Goal: Task Accomplishment & Management: Manage account settings

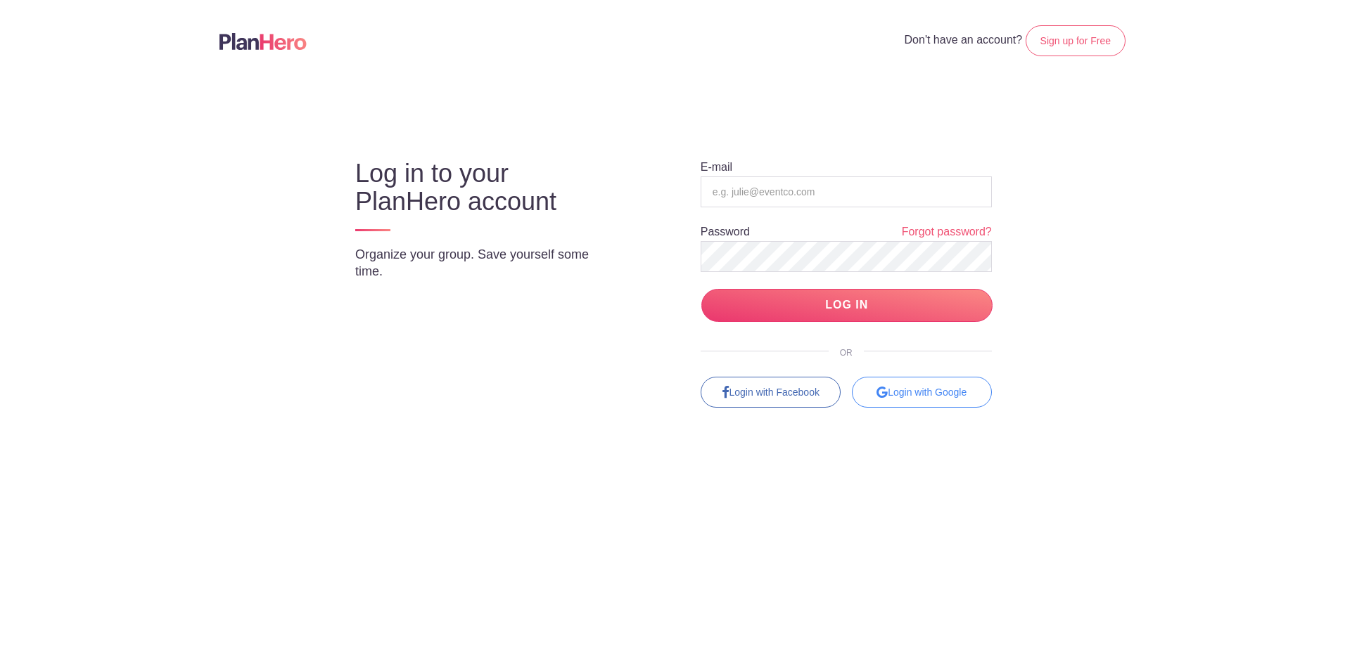
type input "[EMAIL_ADDRESS][DOMAIN_NAME]"
click at [743, 298] on input "LOG IN" at bounding box center [846, 305] width 291 height 33
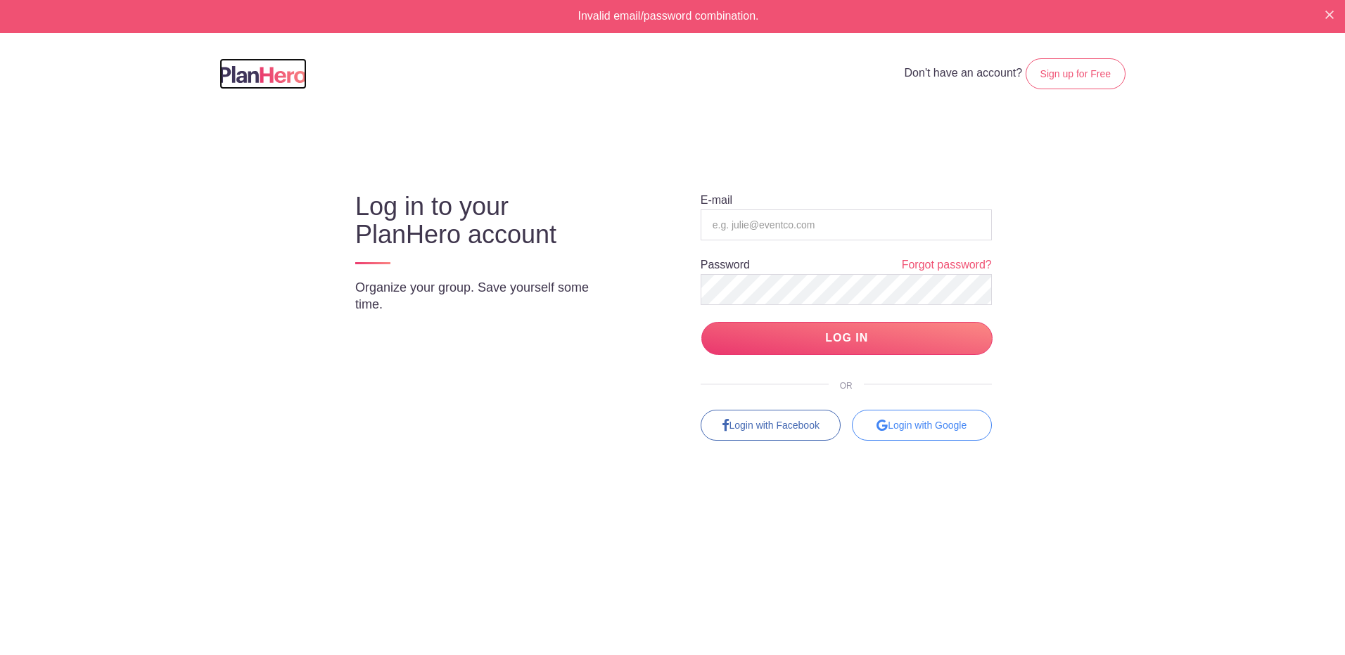
click at [238, 70] on img at bounding box center [262, 74] width 87 height 17
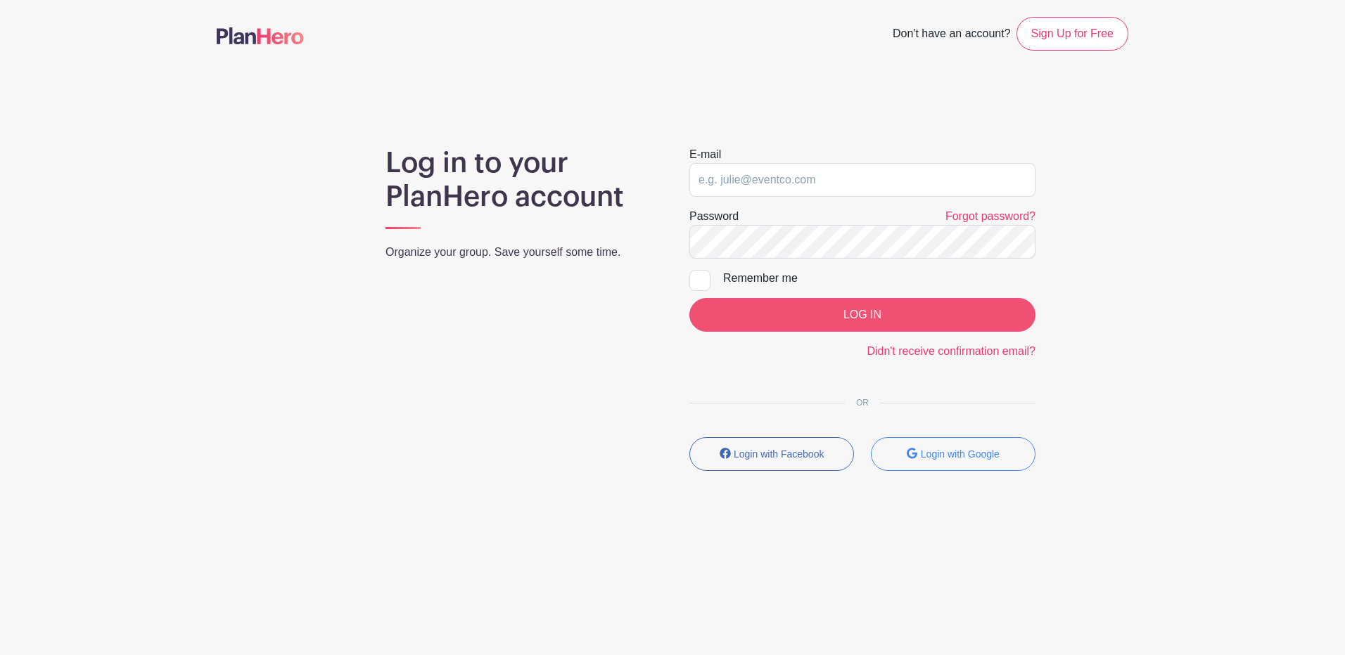
type input "[EMAIL_ADDRESS][DOMAIN_NAME]"
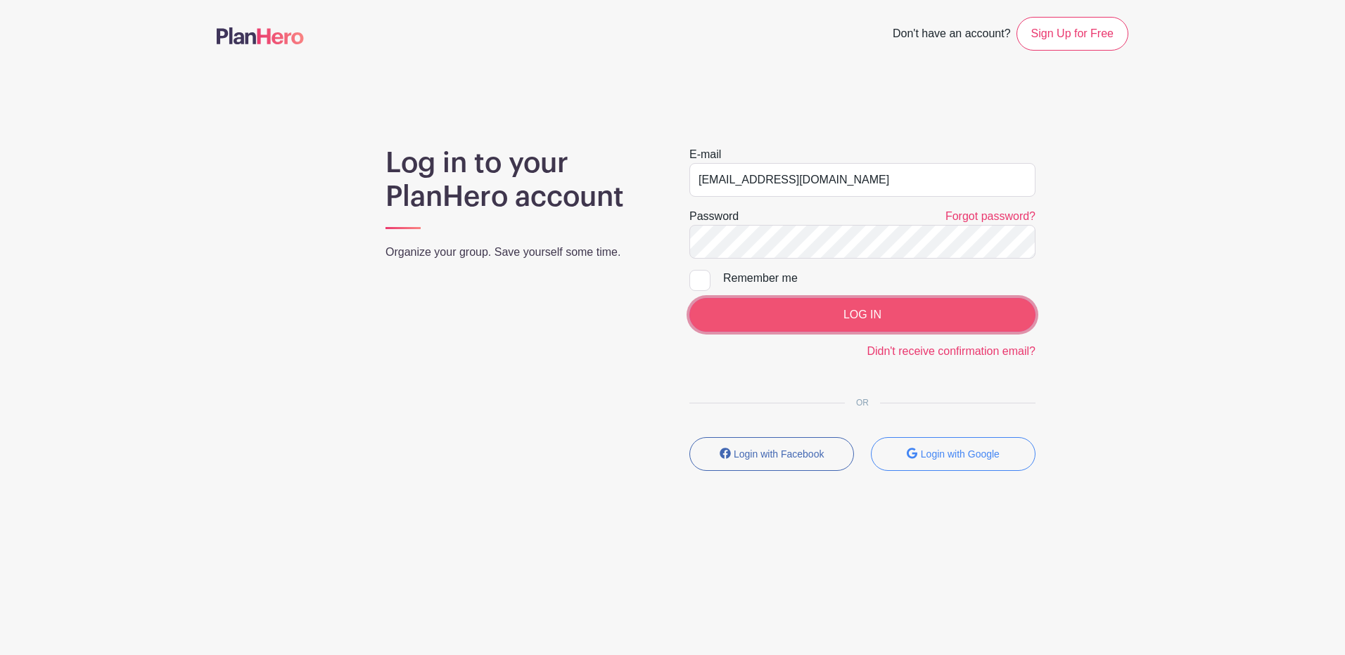
click at [864, 324] on input "LOG IN" at bounding box center [862, 315] width 346 height 34
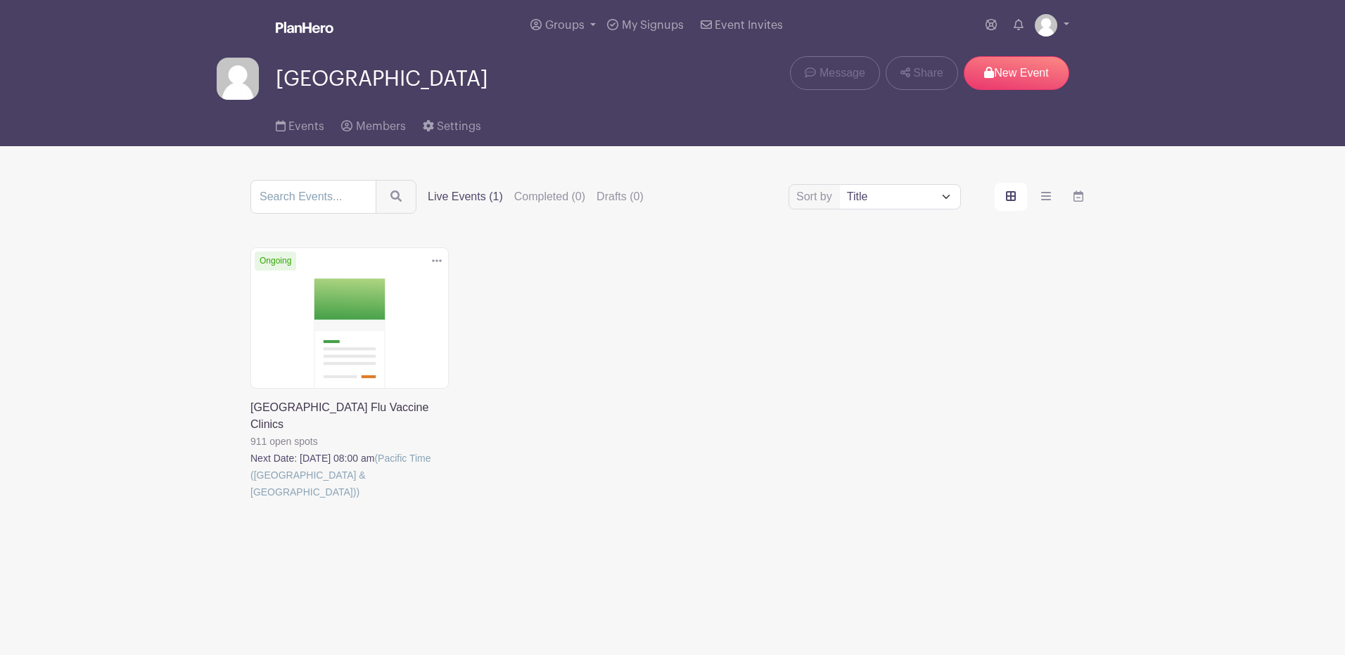
click at [250, 501] on link at bounding box center [250, 501] width 0 height 0
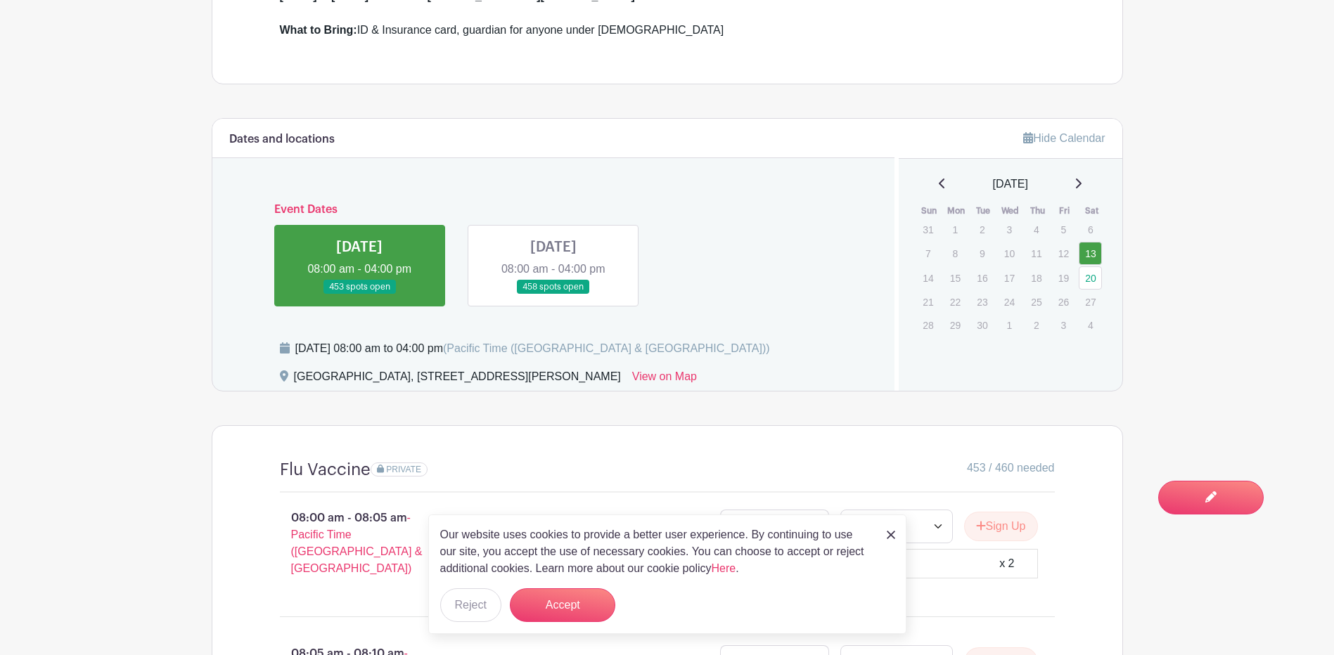
scroll to position [452, 0]
